Goal: Task Accomplishment & Management: Use online tool/utility

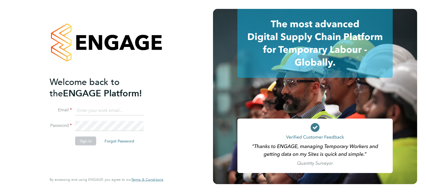
type input "mason.roberts@castlefieldrecruitment.com"
click at [92, 136] on li "Sign In Forgot Password" at bounding box center [104, 143] width 108 height 14
click at [92, 138] on button "Sign In" at bounding box center [85, 140] width 21 height 9
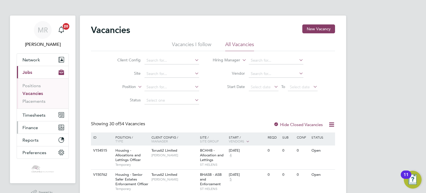
drag, startPoint x: 36, startPoint y: 124, endPoint x: 34, endPoint y: 121, distance: 3.7
click at [36, 125] on span "Finance" at bounding box center [30, 127] width 16 height 5
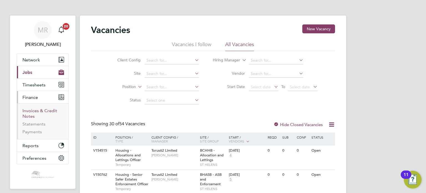
click at [35, 110] on link "Invoices & Credit Notes" at bounding box center [39, 113] width 35 height 11
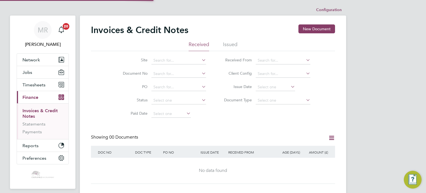
click at [39, 93] on button "Current page: Finance" at bounding box center [43, 97] width 52 height 12
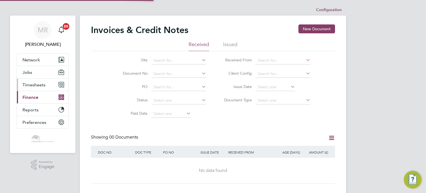
click at [40, 89] on button "Timesheets" at bounding box center [43, 84] width 52 height 12
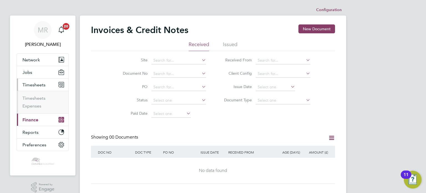
click at [39, 94] on ul "Timesheets Expenses" at bounding box center [43, 102] width 52 height 22
click at [42, 98] on link "Timesheets" at bounding box center [33, 97] width 23 height 5
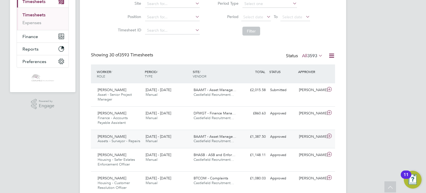
click at [176, 129] on div "[PERSON_NAME] Assets - Surveyor - Repairs [DATE] - [DATE] [DATE] - [DATE] Manua…" at bounding box center [213, 138] width 244 height 19
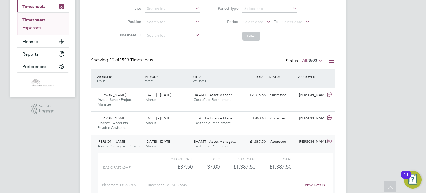
click at [28, 25] on link "Expenses" at bounding box center [31, 27] width 19 height 5
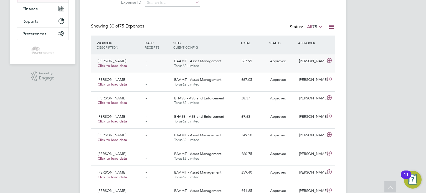
click at [167, 63] on div "- -" at bounding box center [157, 64] width 29 height 14
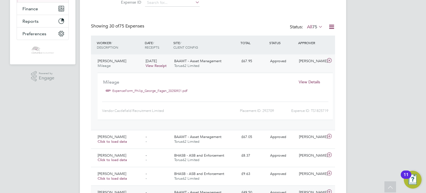
click at [205, 192] on span "BAAMT - Asset Management" at bounding box center [197, 192] width 47 height 5
